Goal: Check status: Check status

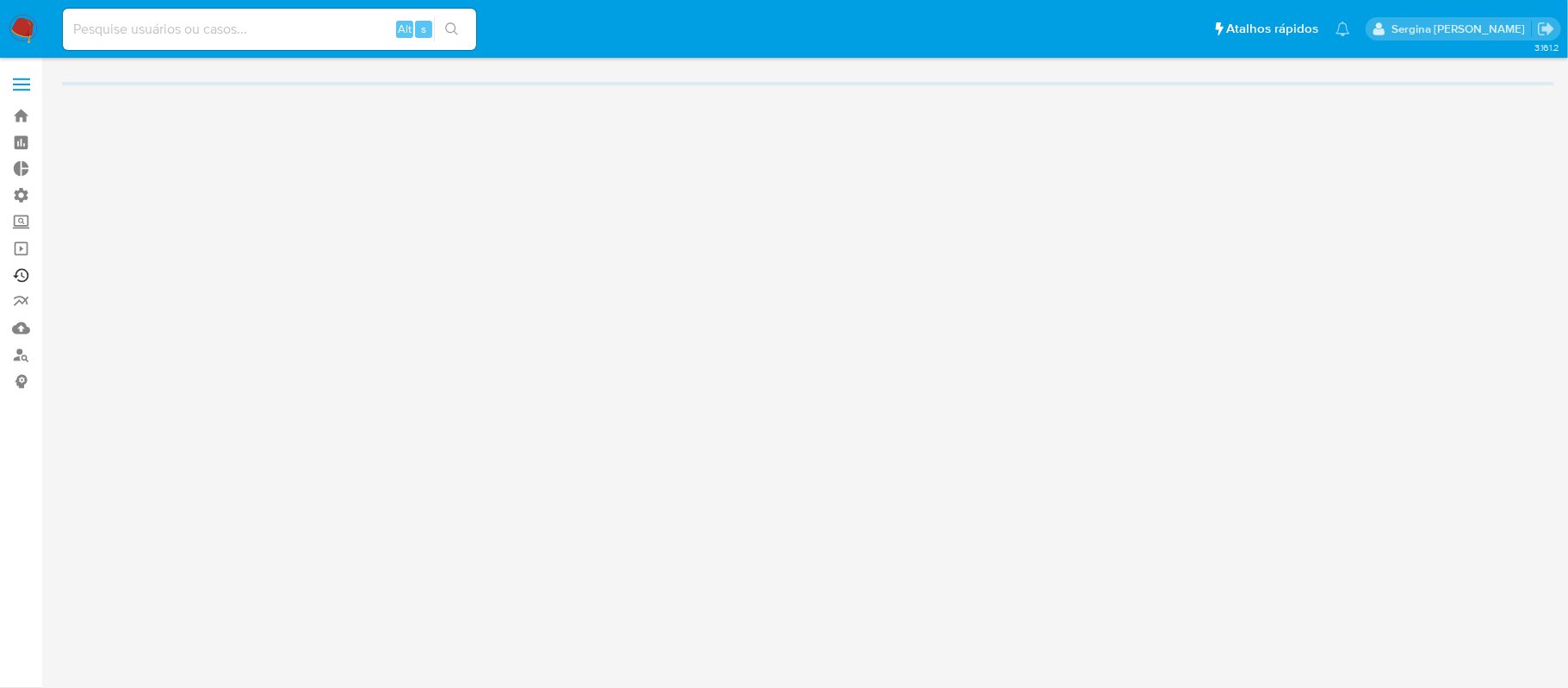
click at [18, 272] on link "Ejecuções automáticas" at bounding box center [102, 275] width 205 height 27
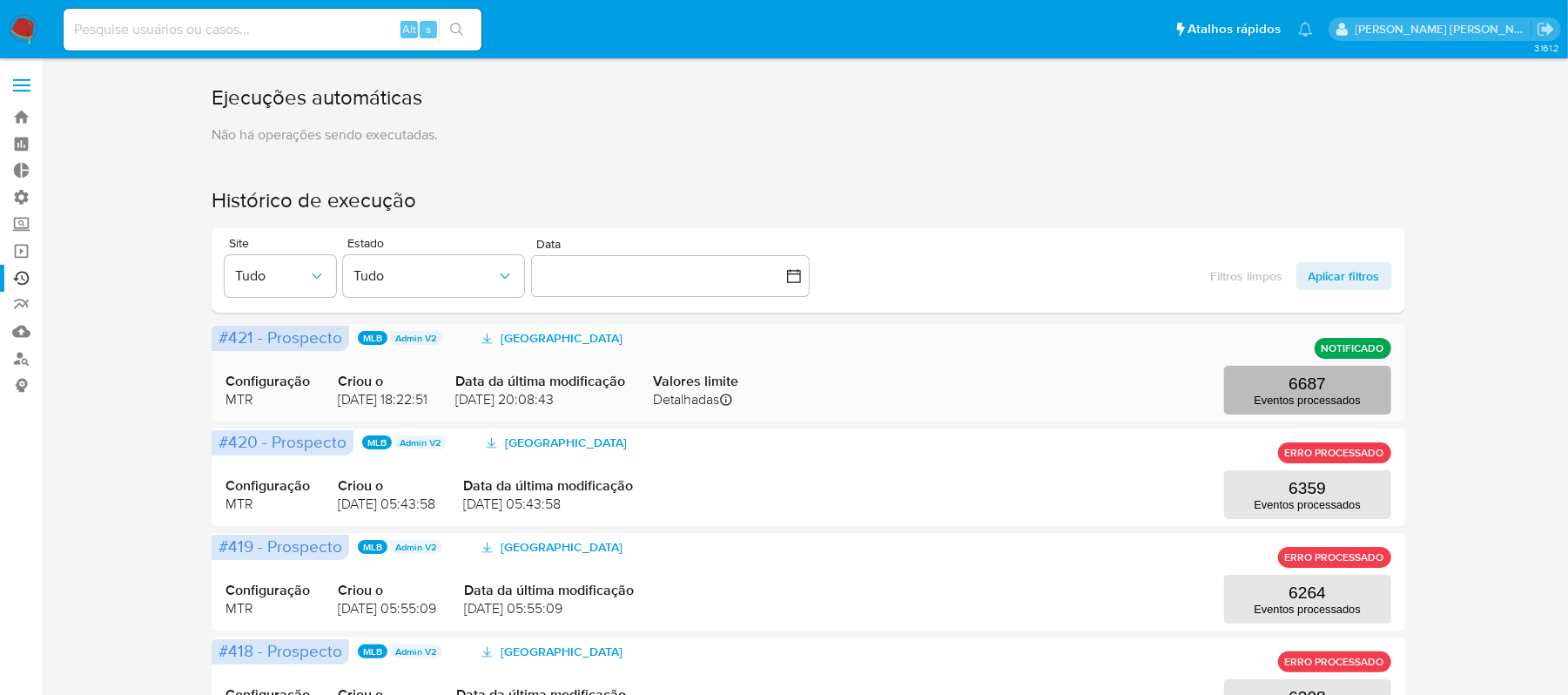
click at [1319, 397] on p "Eventos processados" at bounding box center [1307, 399] width 106 height 13
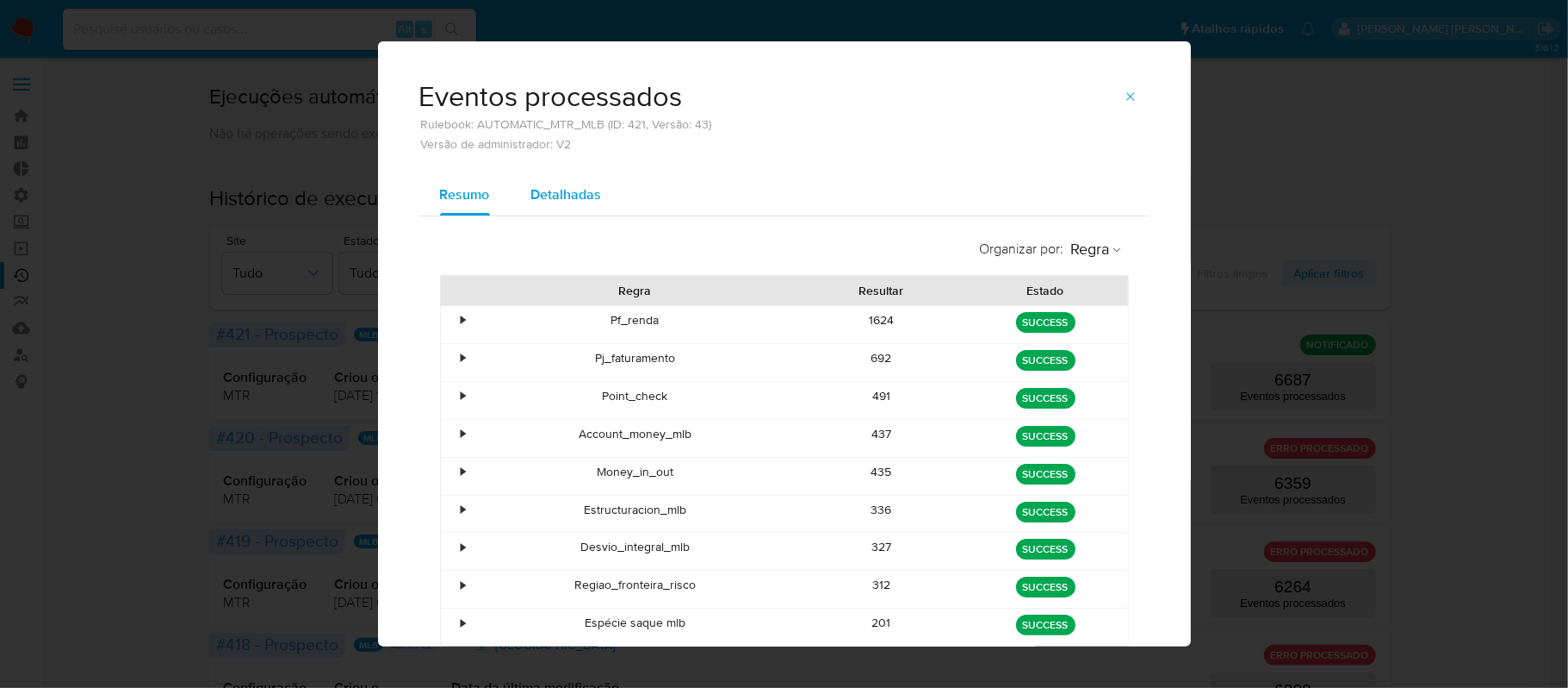
click at [543, 193] on span "Detalhadas" at bounding box center [566, 194] width 70 height 20
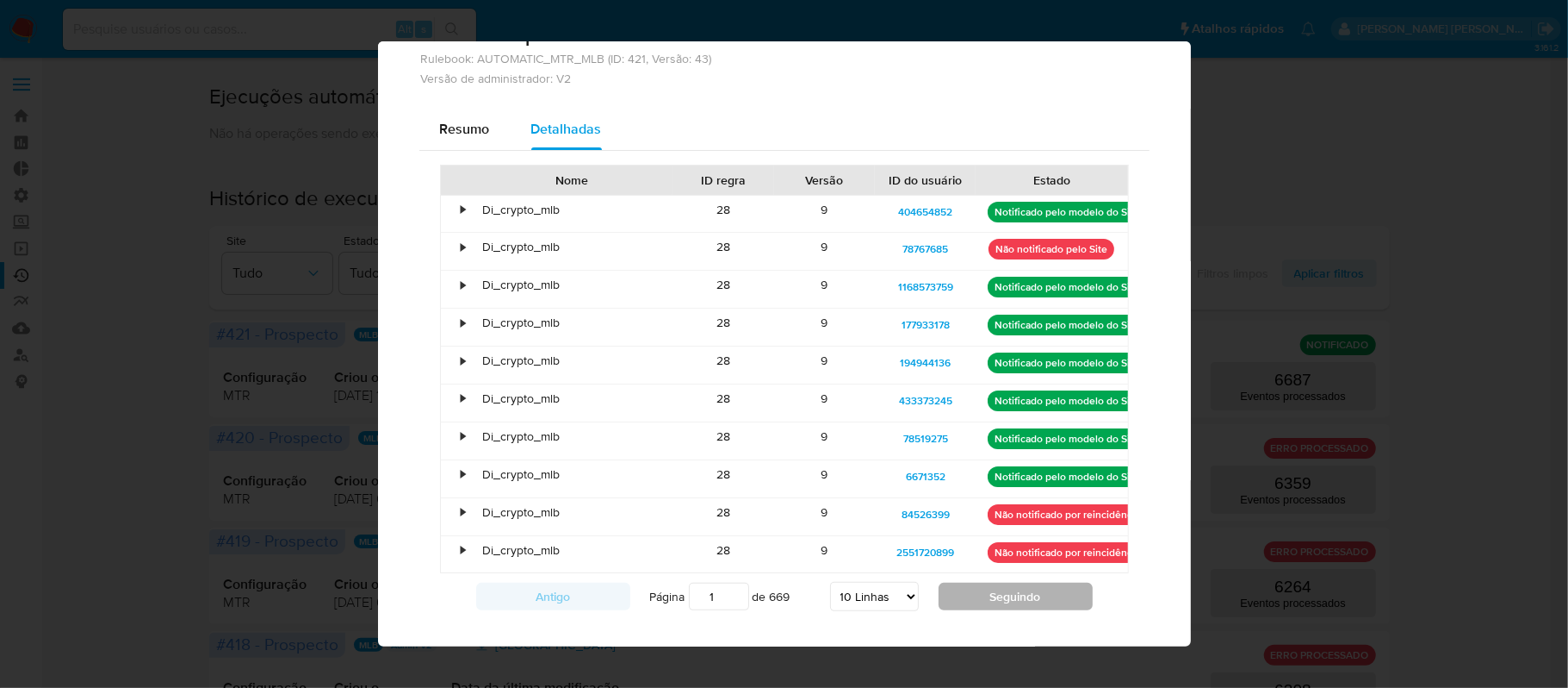
scroll to position [102, 0]
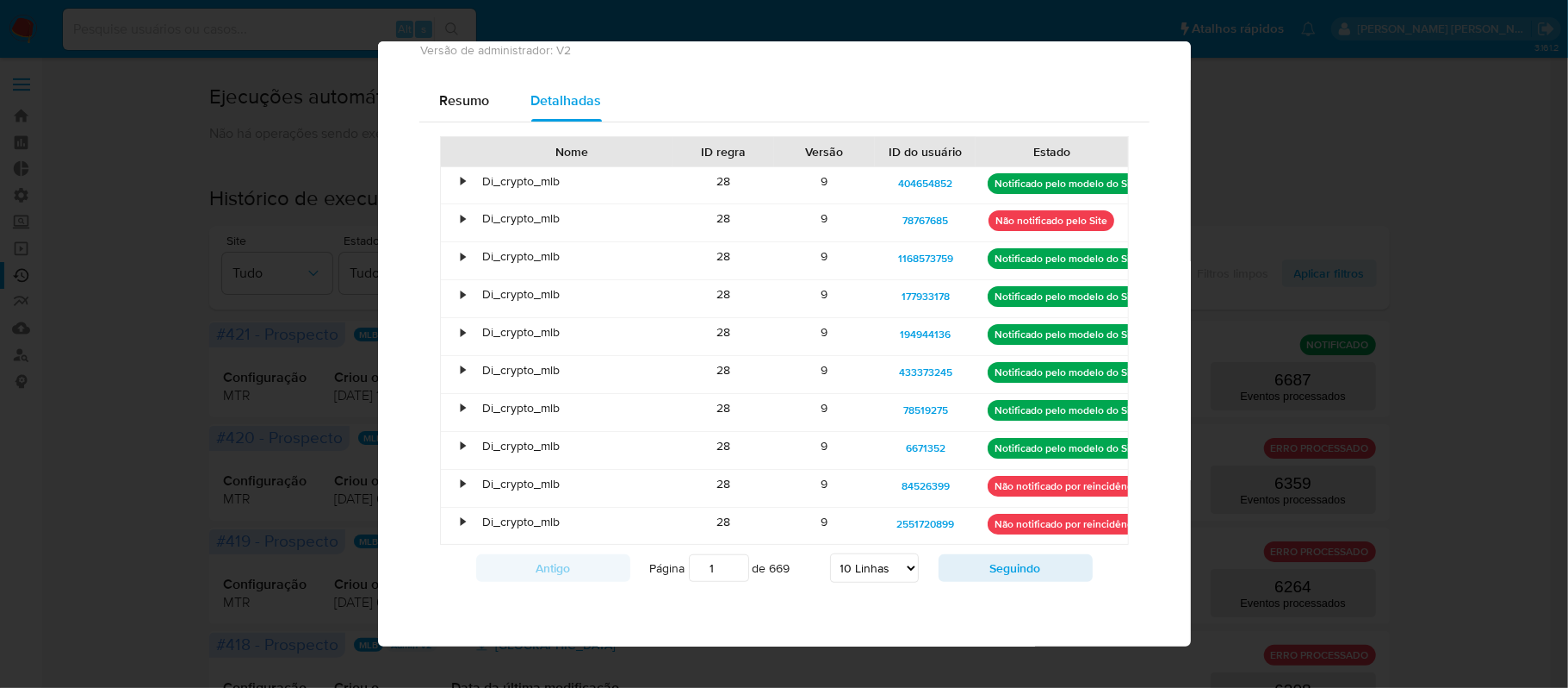
click at [883, 564] on select "5 Linhas 10 Linhas 20 Linhas 25 Linhas 50 Linhas 100 Linhas" at bounding box center [874, 568] width 89 height 30
click at [830, 554] on select "5 Linhas 10 Linhas 20 Linhas 25 Linhas 50 Linhas 100 Linhas" at bounding box center [874, 568] width 89 height 30
select select "5"
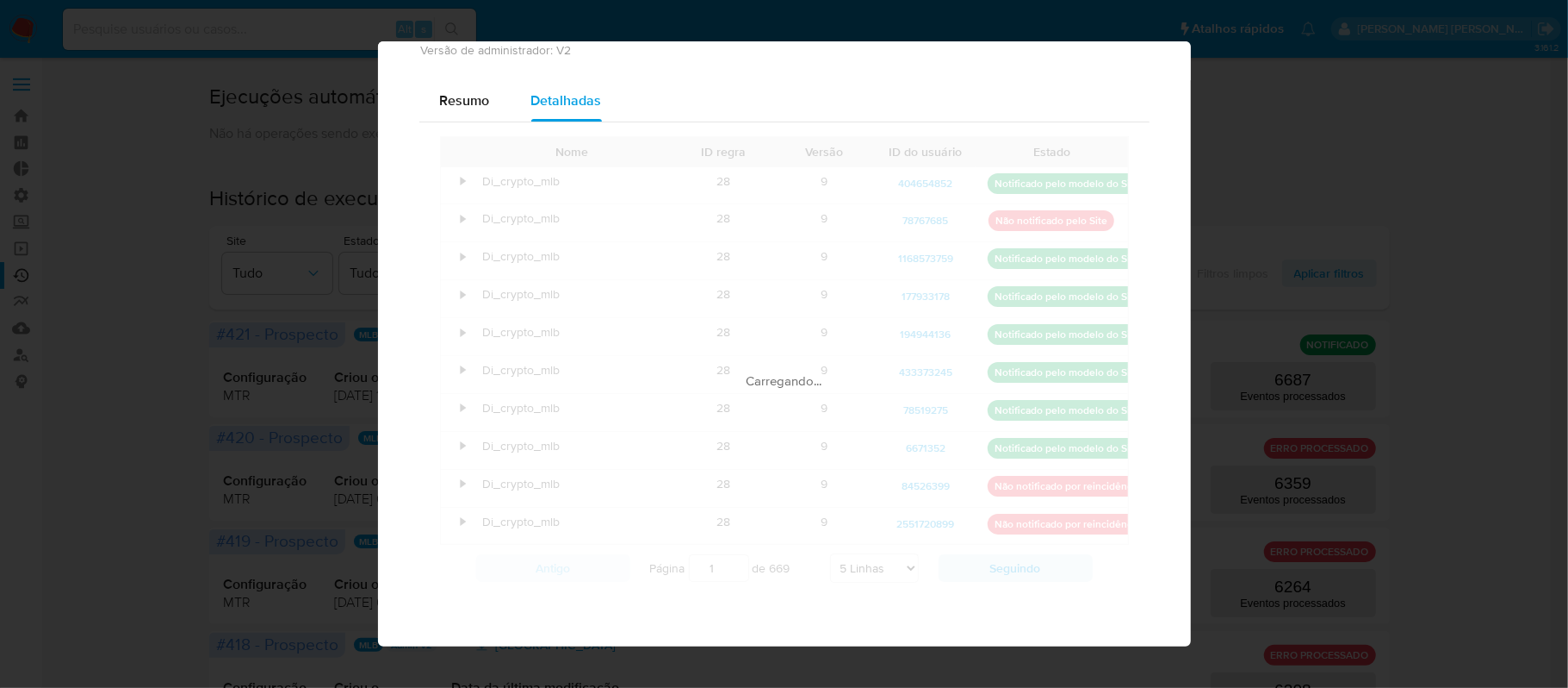
scroll to position [0, 0]
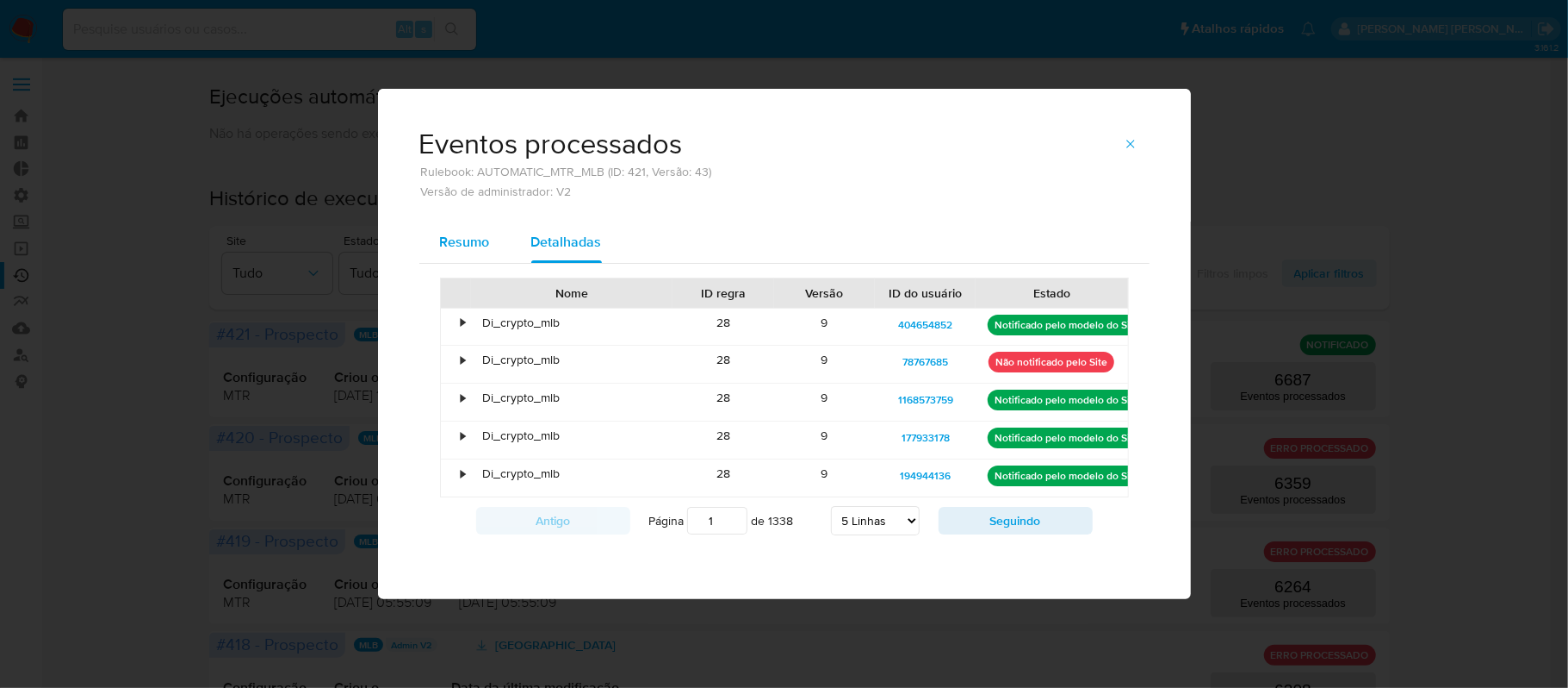
click at [476, 246] on span "Resumo" at bounding box center [465, 241] width 50 height 20
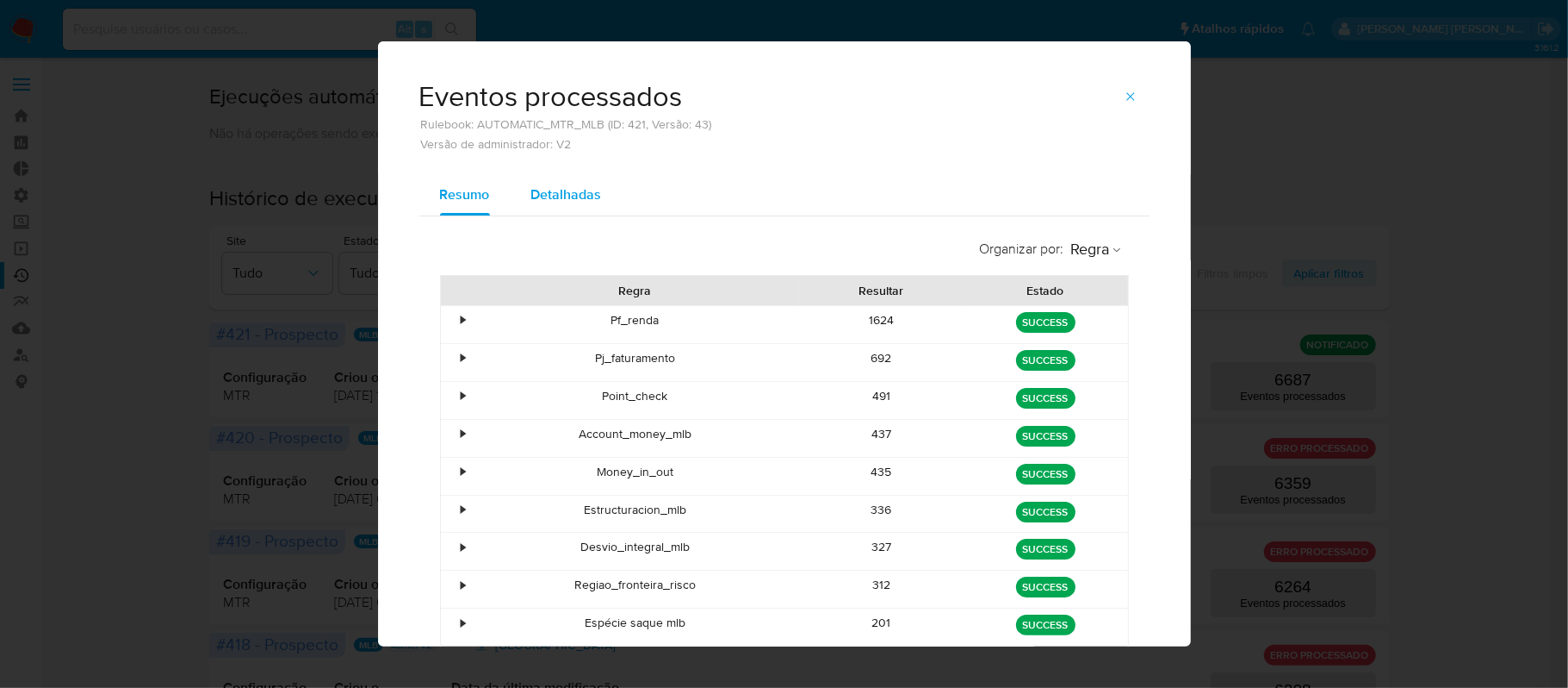
click at [552, 189] on span "Detalhadas" at bounding box center [566, 194] width 70 height 20
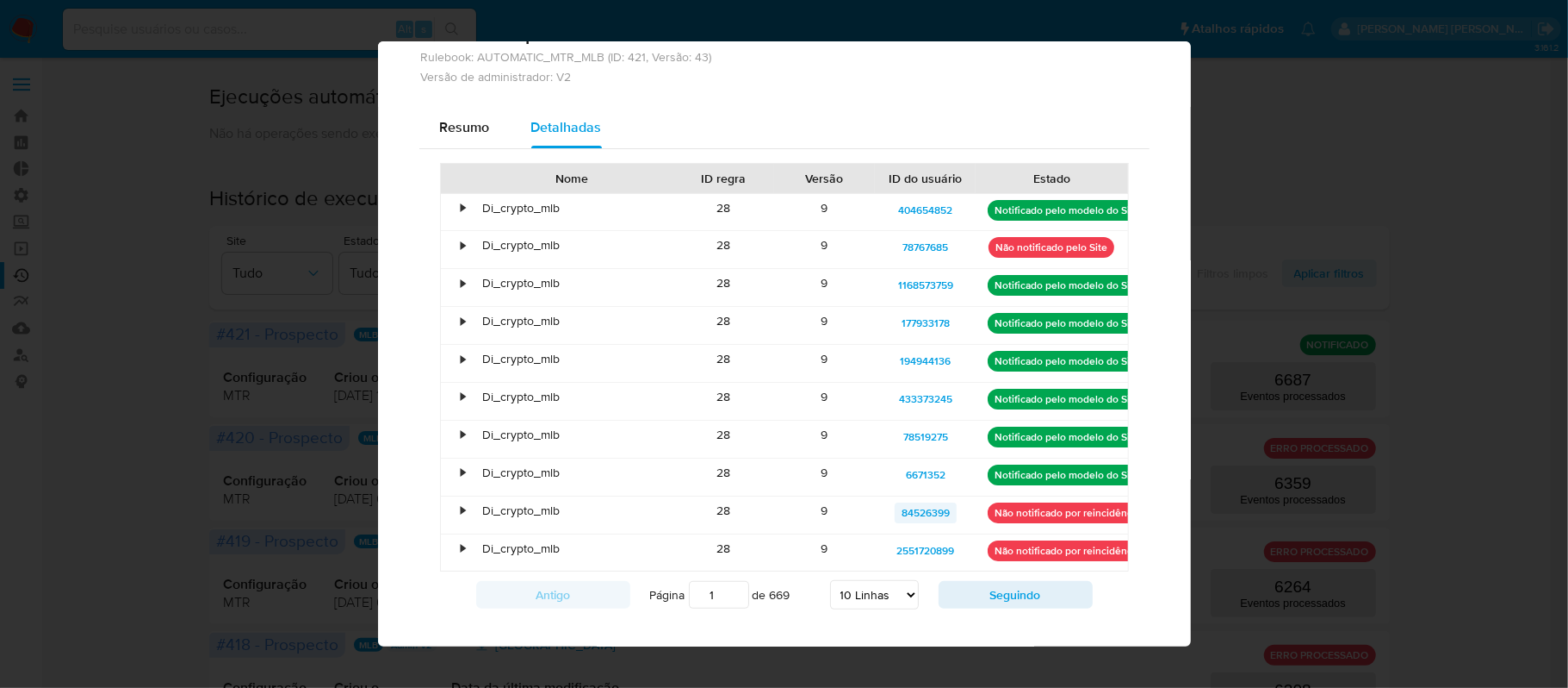
scroll to position [102, 0]
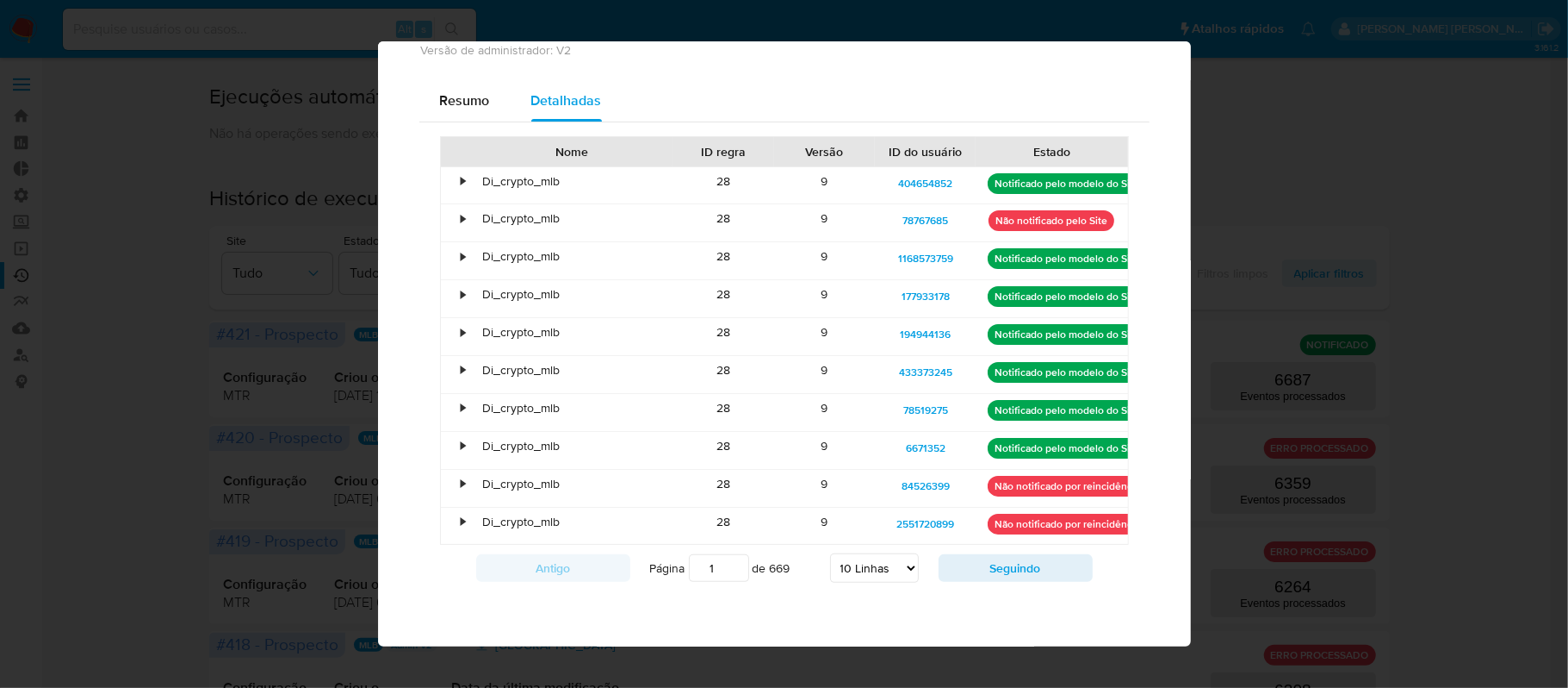
click at [866, 576] on select "5 Linhas 10 Linhas 20 Linhas 25 Linhas 50 Linhas 100 Linhas" at bounding box center [874, 568] width 89 height 30
click at [876, 560] on select "5 Linhas 10 Linhas 20 Linhas 25 Linhas 50 Linhas 100 Linhas" at bounding box center [874, 568] width 89 height 30
click at [830, 554] on select "5 Linhas 10 Linhas 20 Linhas 25 Linhas 50 Linhas 100 Linhas" at bounding box center [874, 568] width 89 height 30
select select "5"
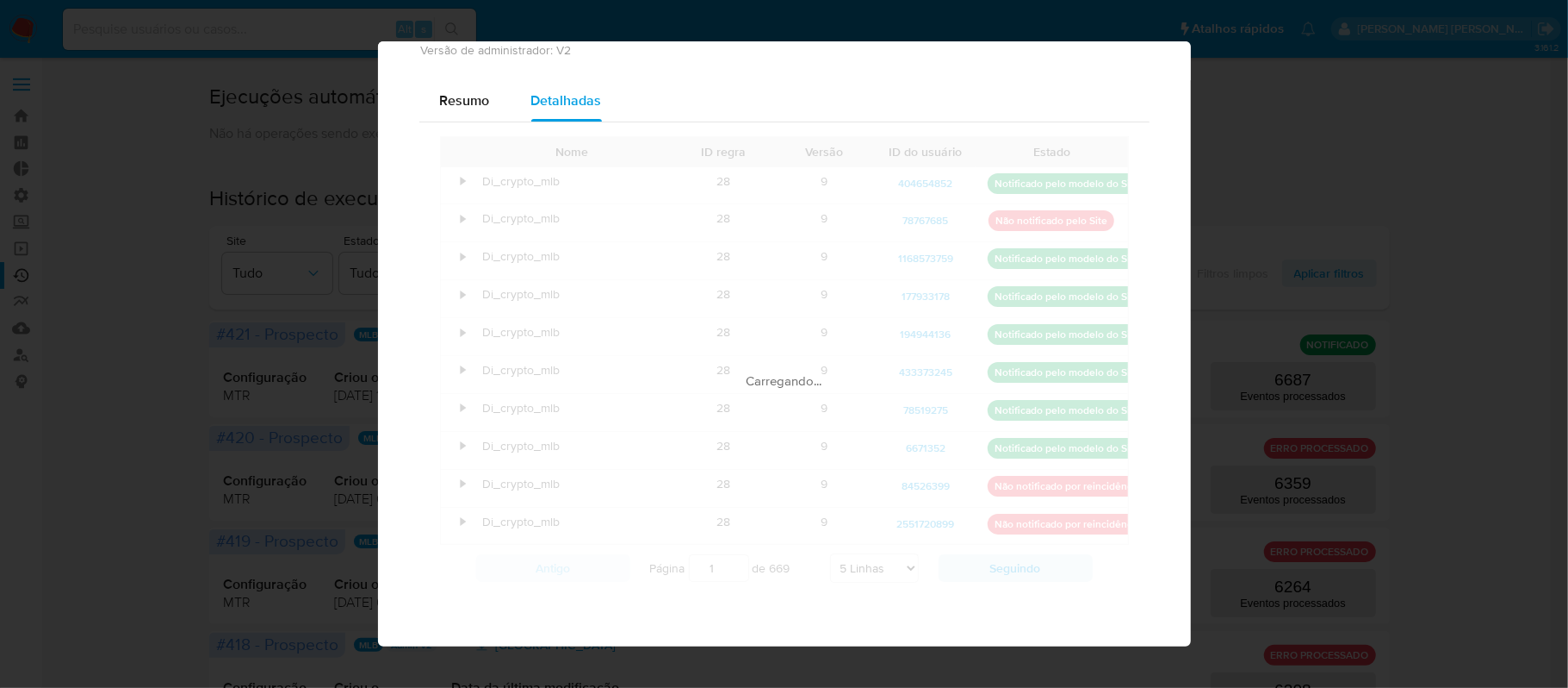
scroll to position [0, 0]
